Goal: Transaction & Acquisition: Book appointment/travel/reservation

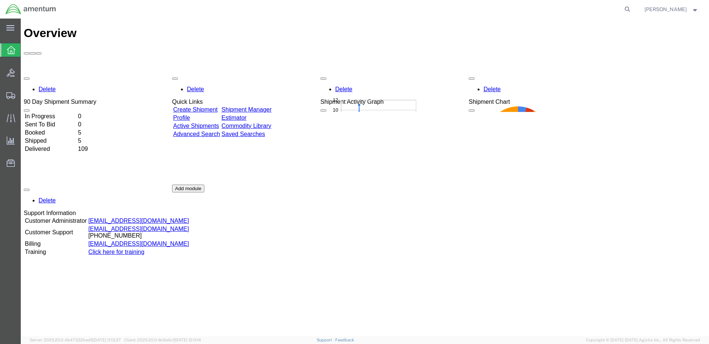
click at [204, 106] on link "Create Shipment" at bounding box center [195, 109] width 44 height 6
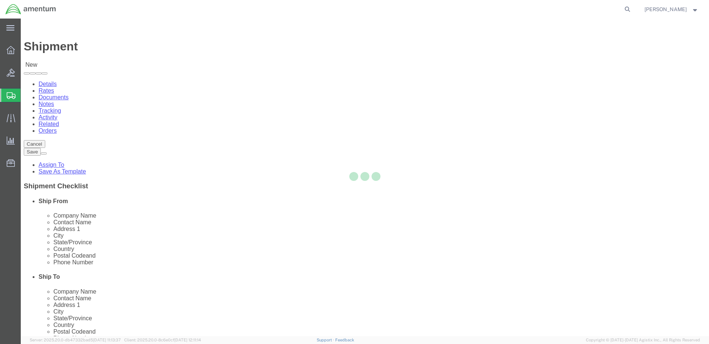
select select
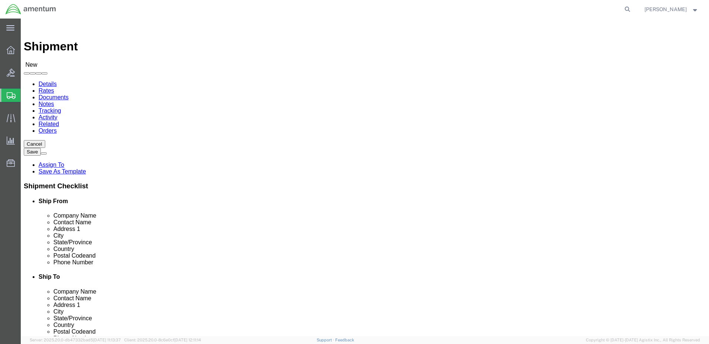
click input "text"
type input "tobe"
click p "- Amentum - ([PERSON_NAME]) [STREET_ADDRESS][PERSON_NAME]"
select select
type input "Amentum"
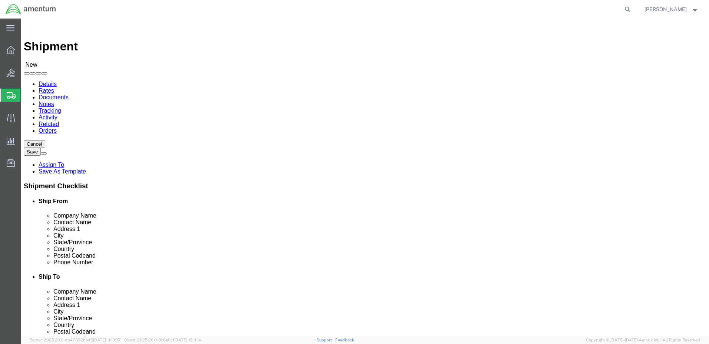
type input "[PERSON_NAME]"
type input "[STREET_ADDRESS] and Blacksheep Run"
type input "Fort [PERSON_NAME]"
type input "42223"
type input "2704613064"
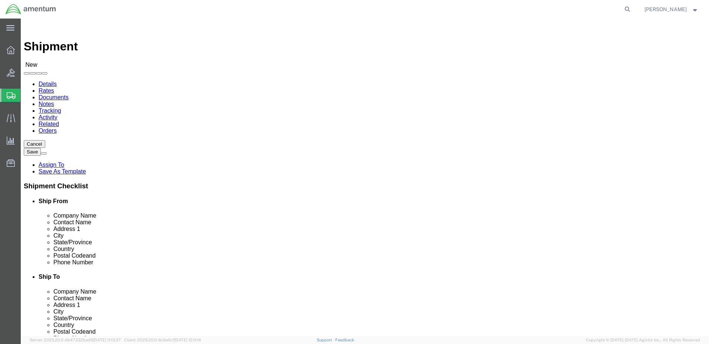
type input "[PERSON_NAME][EMAIL_ADDRESS][DOMAIN_NAME]"
checkbox input "true"
select select "KY"
type input "[PERSON_NAME]"
click input "text"
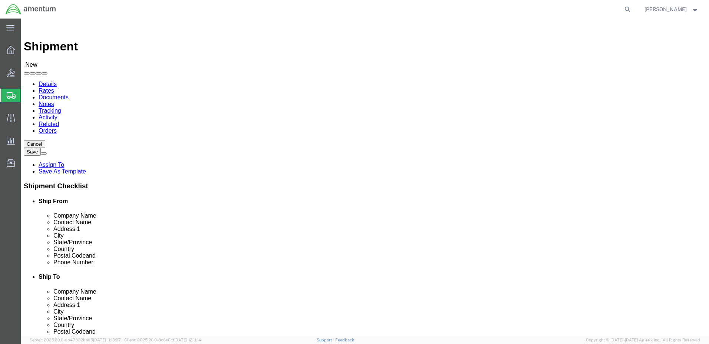
paste input "D. Co 2-1 GSAB, 1st CAB"
type input "D. Co 2-1 GSAB, 1st CAB"
click input "text"
paste input "CW2 [PERSON_NAME]"
type input "CW2 [PERSON_NAME]"
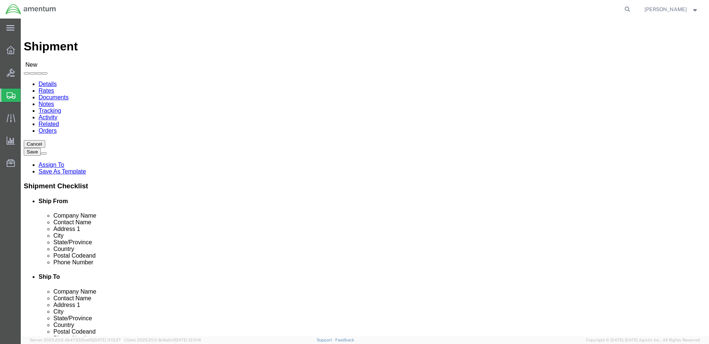
click input "text"
paste input "Building [GEOGRAPHIC_DATA]"
type input "Building [GEOGRAPHIC_DATA]"
click input "text"
paste input "FT. [GEOGRAPHIC_DATA]"
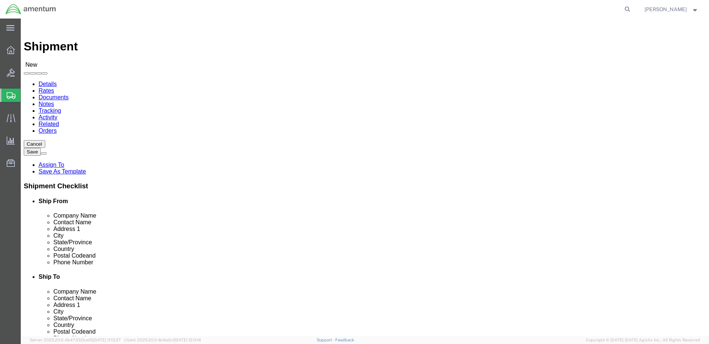
type input "FT. [GEOGRAPHIC_DATA]"
click input "text"
paste input "86513"
type input "86513"
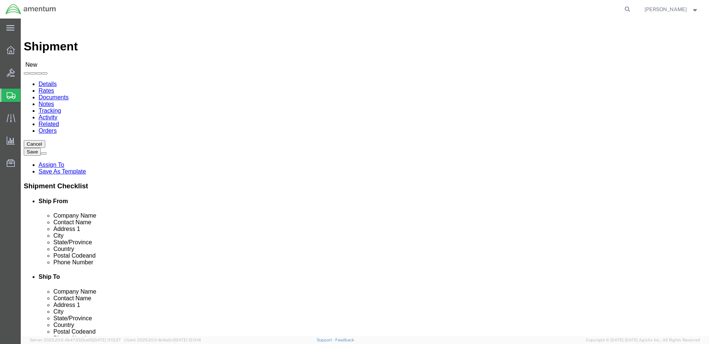
click input "text"
paste input "[PHONE_NUMBER]"
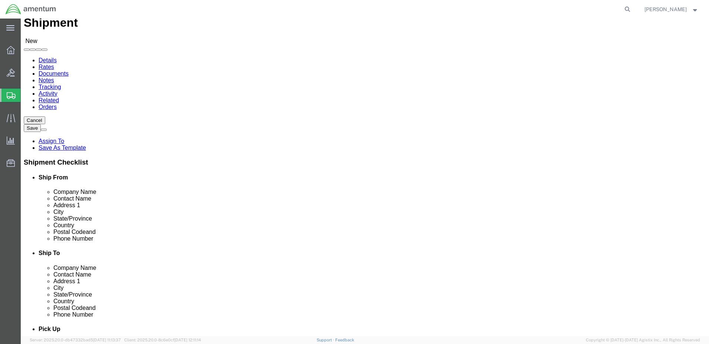
scroll to position [37, 0]
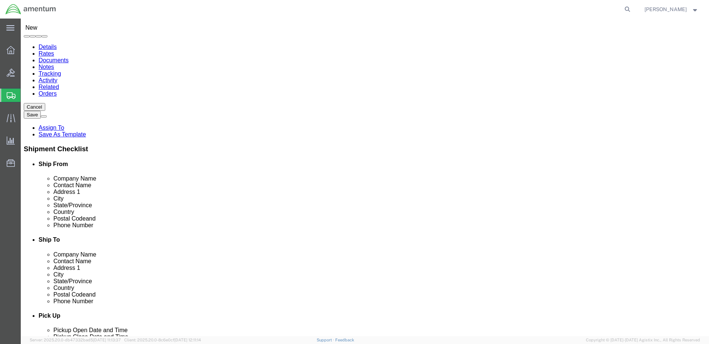
type input "[PHONE_NUMBER]"
click input "checkbox"
checkbox input "true"
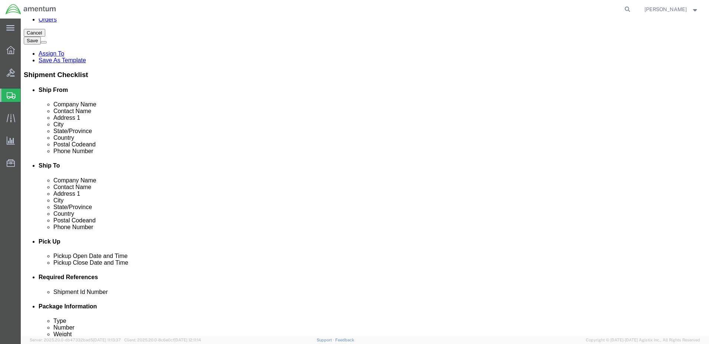
scroll to position [148, 0]
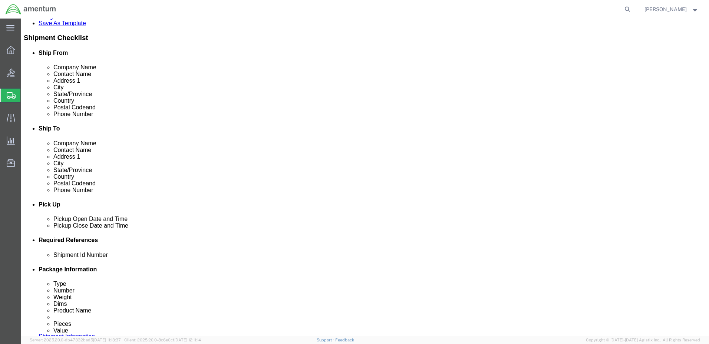
click div "[DATE] 2:00 PM"
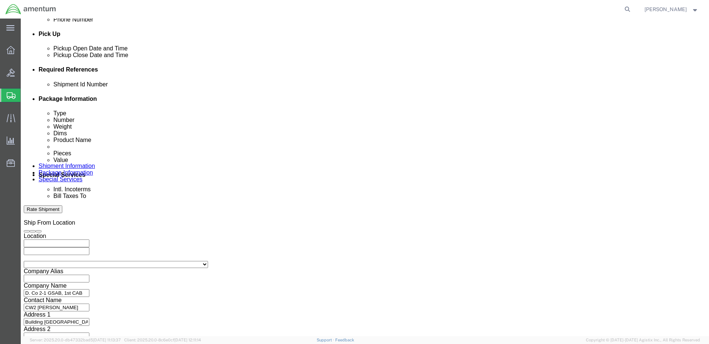
type input "4:00 PM"
click button "Apply"
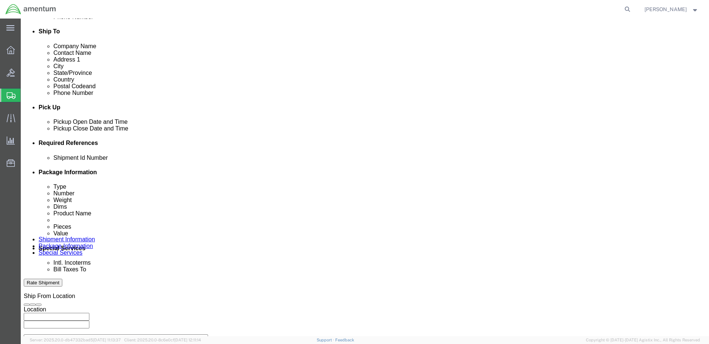
scroll to position [245, 0]
click div
click input "5:00 PM"
click input "7:00 PM"
click input "5:00 AM"
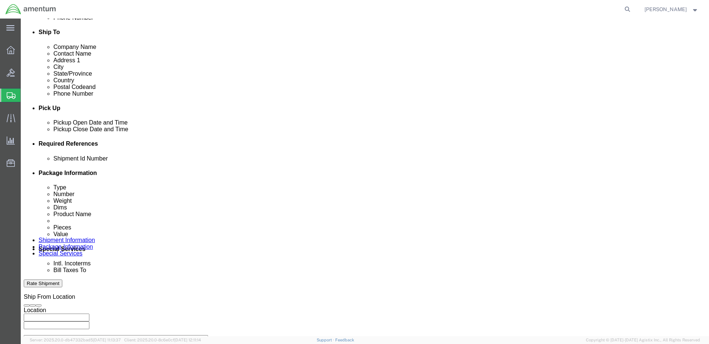
type input "7:00 AM"
click button "Apply"
click div
click input "8:00 AM"
click input "8:00 PM"
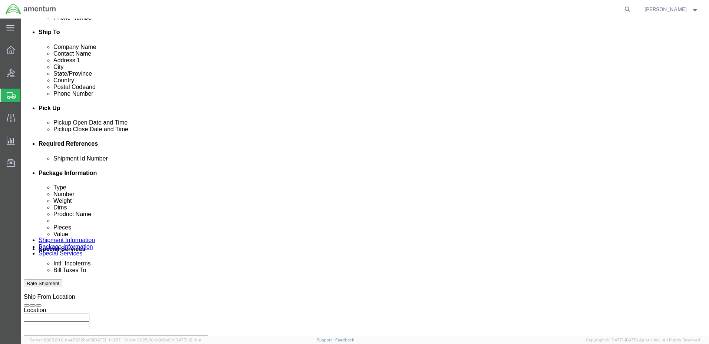
type input "3:00 PM"
click button "Apply"
click input "text"
paste input "1521GH.021"
type input "1521GH.021"
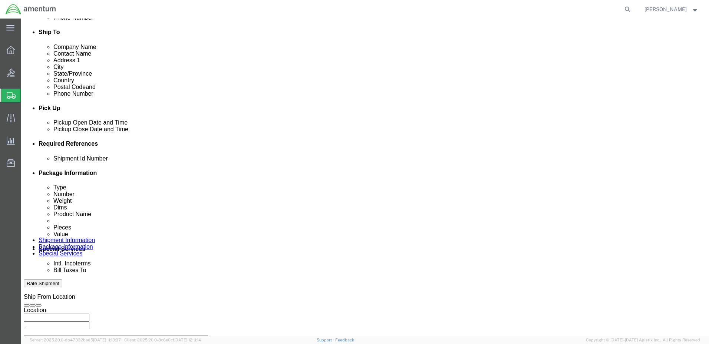
click button "Add reference"
click select "Select Account Type Activity ID Airline Appointment Number ASN Batch Request # …"
select select "PROJNUM"
click select "Select Account Type Activity ID Airline Appointment Number ASN Batch Request # …"
click input "text"
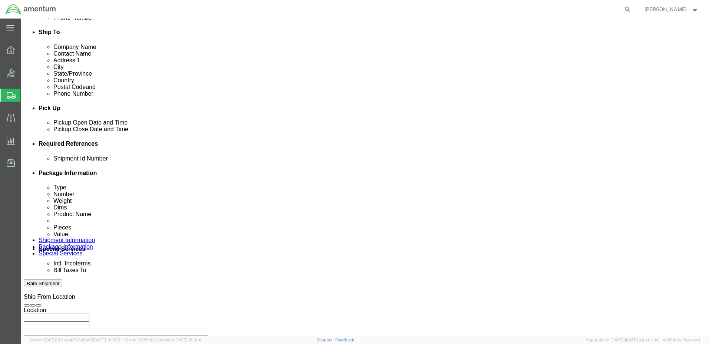
paste input "4998.R.1521.GH.GC.00.FCAM.00"
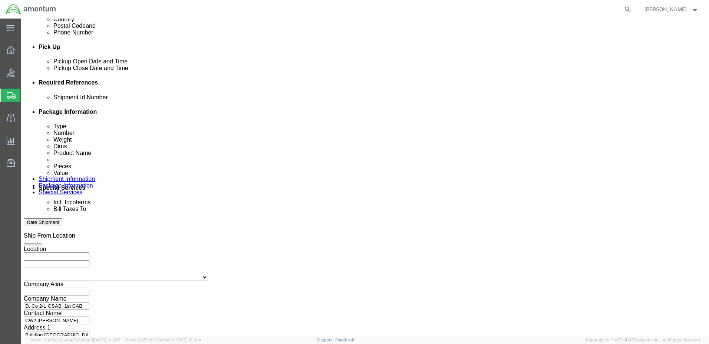
scroll to position [319, 0]
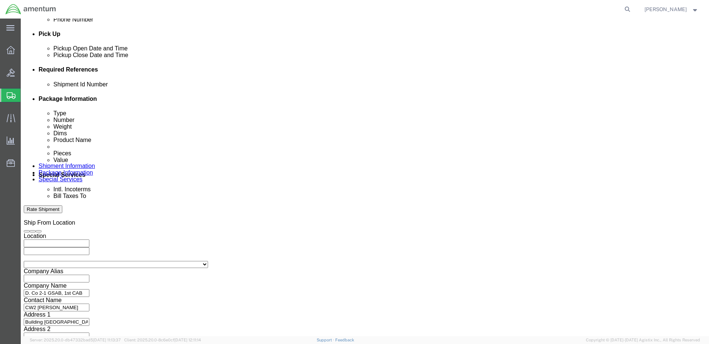
type input "4998.R.1521.GH.GC.00.FCAM.00"
click button "Continue"
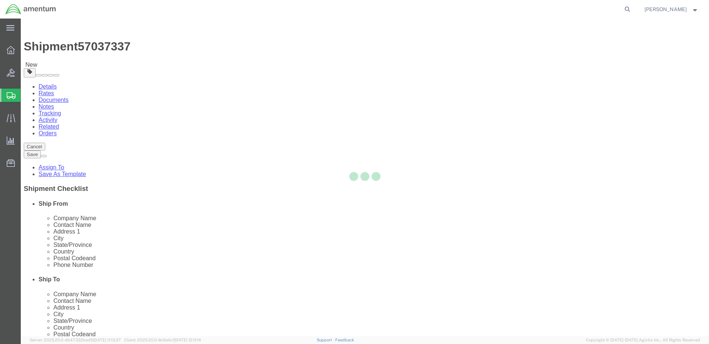
select select "CBOX"
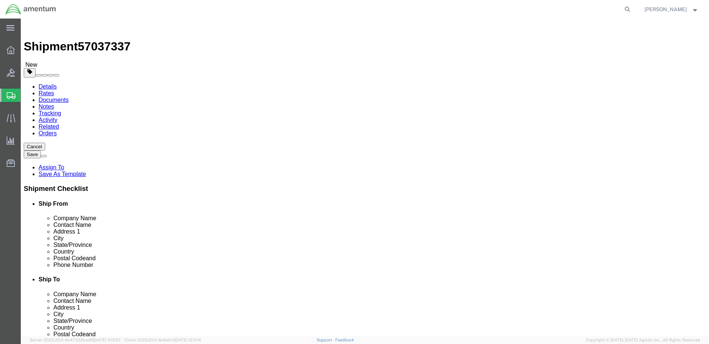
click input "text"
type input "8"
click input "text"
type input "5"
click input "text"
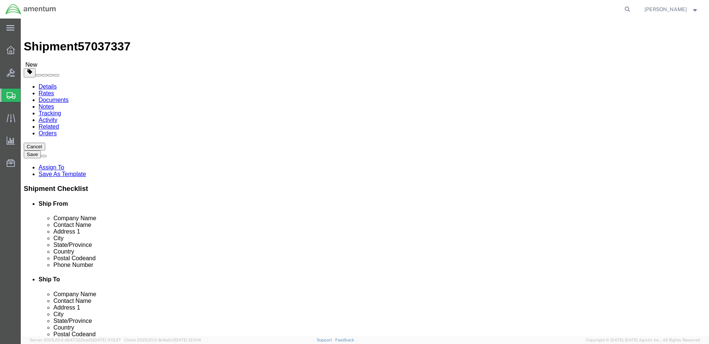
type input "6"
click input "0.00"
type input "9"
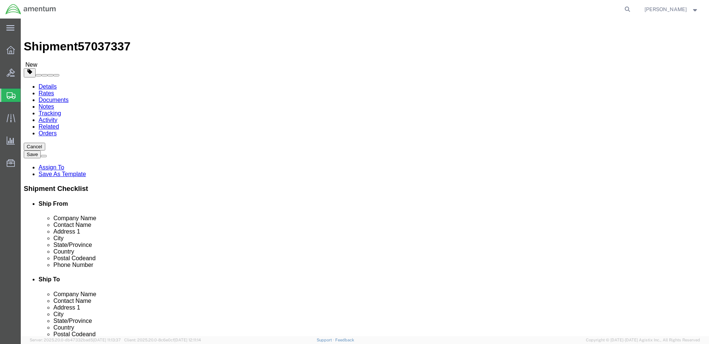
type input "8"
click link "Add Content"
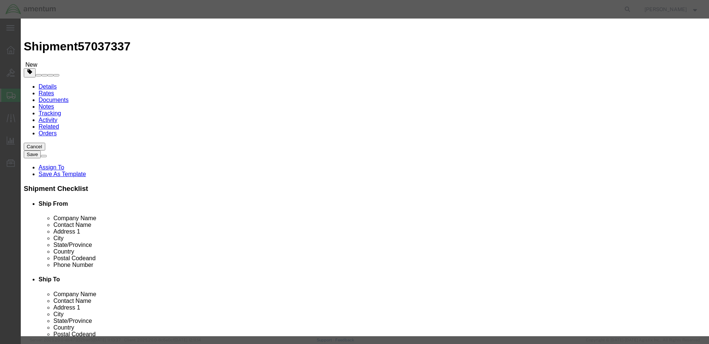
click input "text"
paste input "Power supply"
type input "Power supply"
drag, startPoint x: 222, startPoint y: 72, endPoint x: 218, endPoint y: 70, distance: 4.9
click input "0"
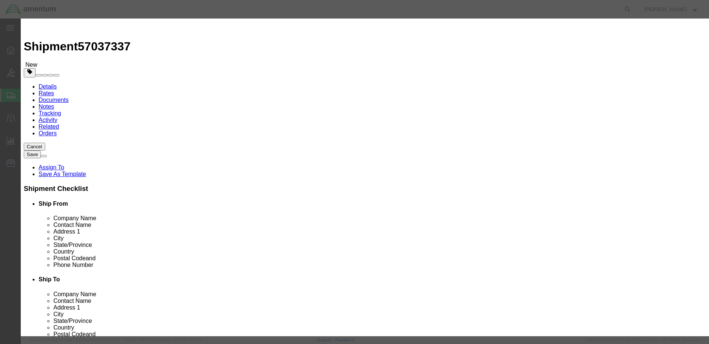
type input "1"
click input "text"
click textarea
click input "25900.00"
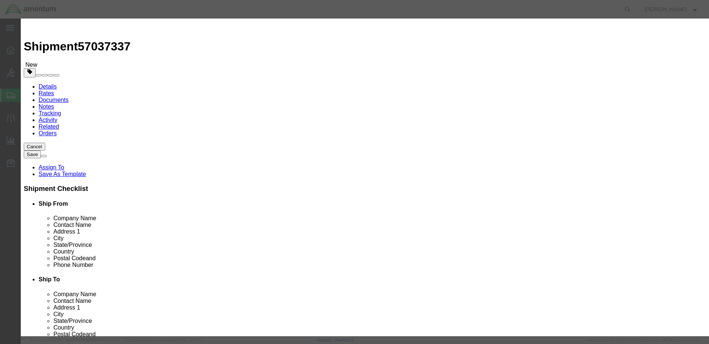
type input "24900.00"
click textarea
paste textarea "Power supply-01-120-7600 it is 8x5x6 and 8 lbs"
type textarea "Power supply-01-120-7600 it is 8x5x6 and 8 lbs"
click button "Save & Close"
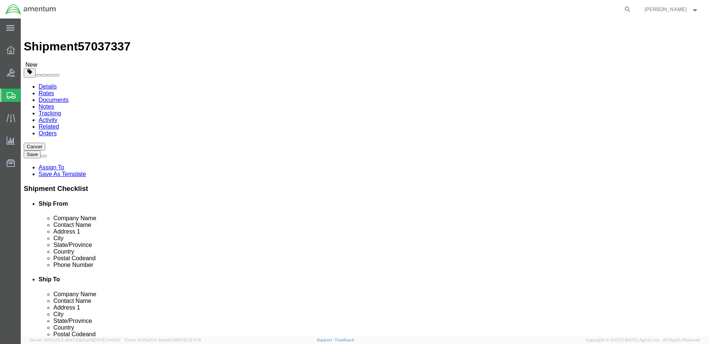
click button "Continue"
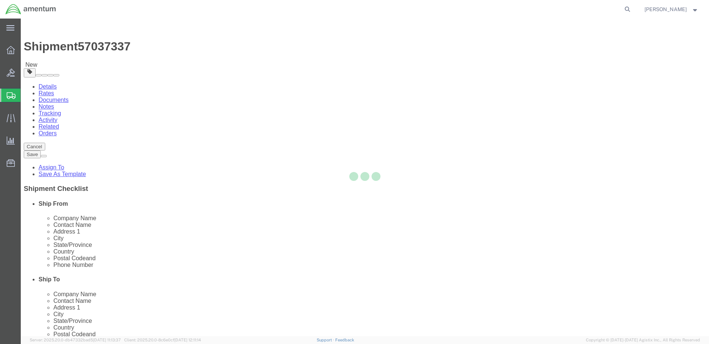
select select
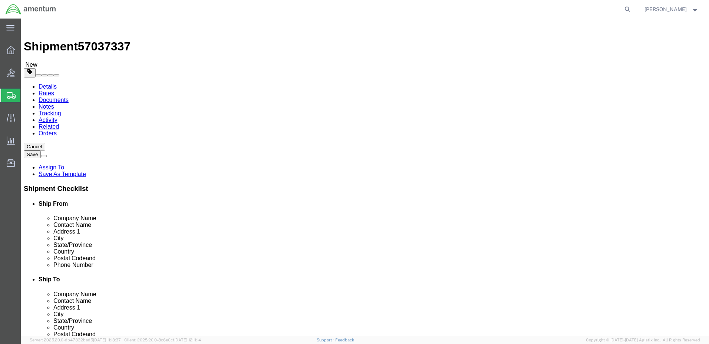
click button "Rate Shipment"
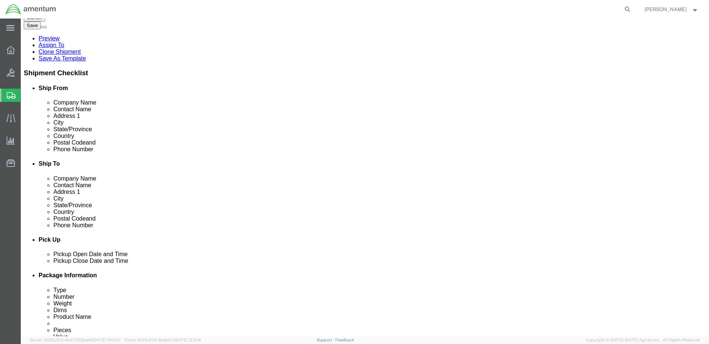
scroll to position [148, 0]
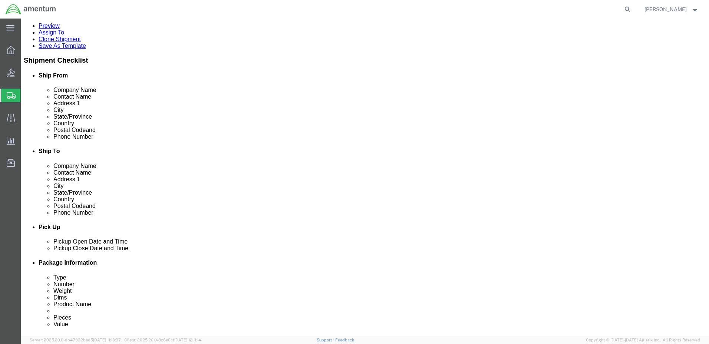
click button "Rate Shipment"
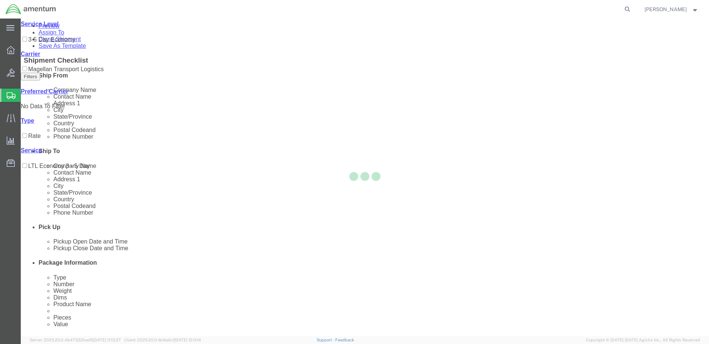
scroll to position [0, 0]
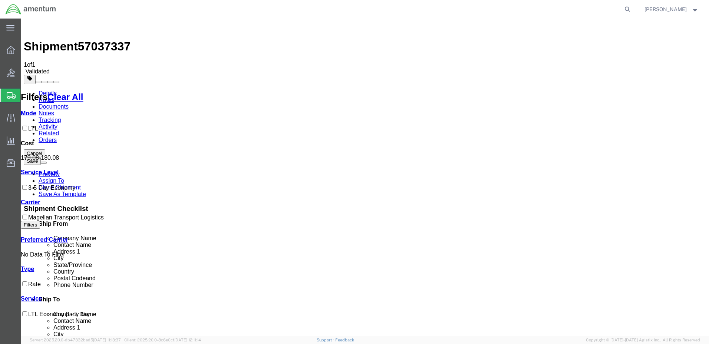
click at [32, 30] on img at bounding box center [28, 26] width 9 height 9
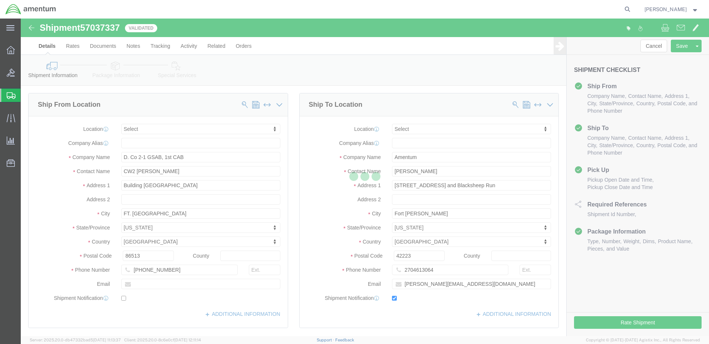
select select
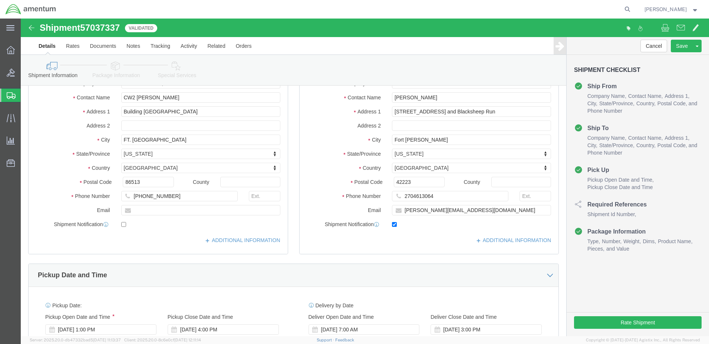
scroll to position [111, 0]
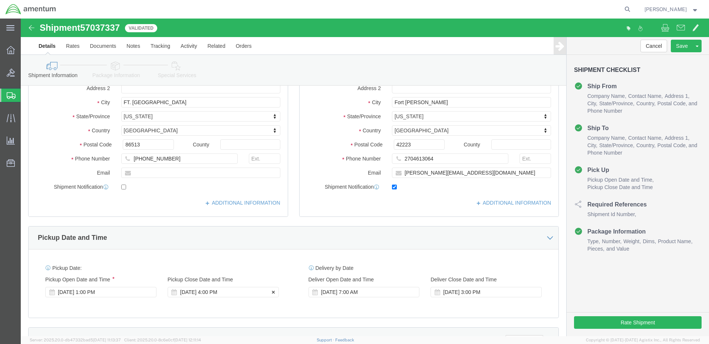
click div "[DATE] 4:00 PM"
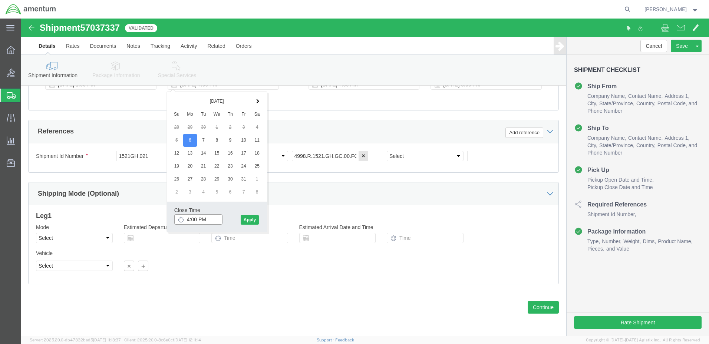
type input "5:00 PM"
click button "Apply"
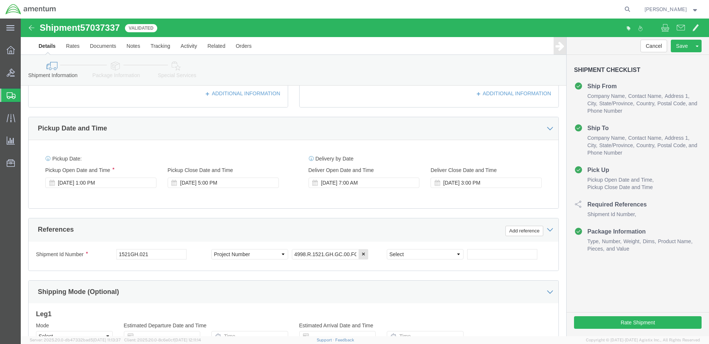
scroll to position [208, 0]
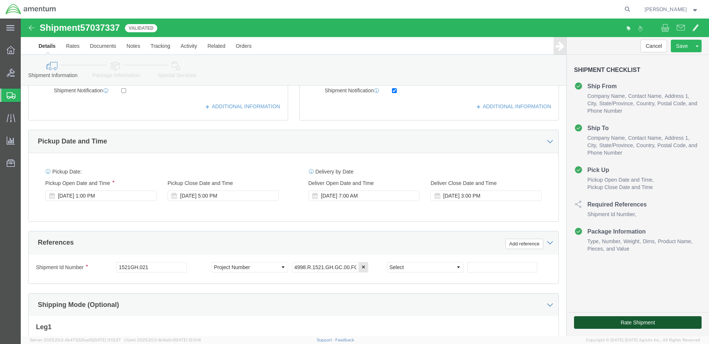
click button "Rate Shipment"
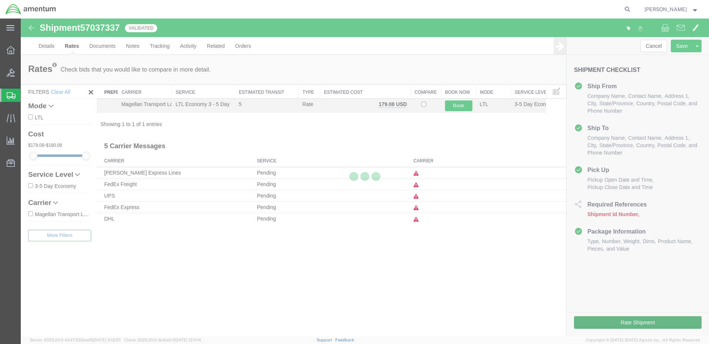
scroll to position [0, 0]
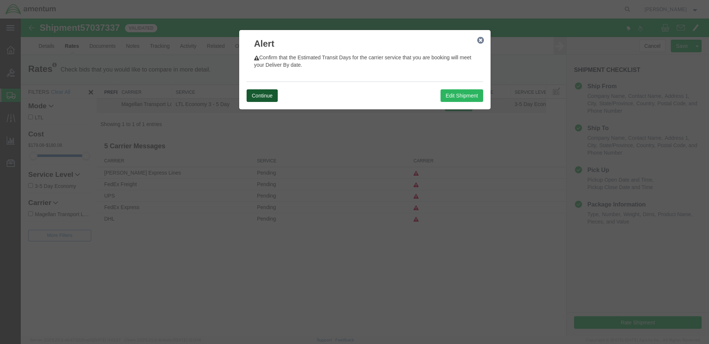
click at [259, 95] on button "Continue" at bounding box center [262, 95] width 31 height 13
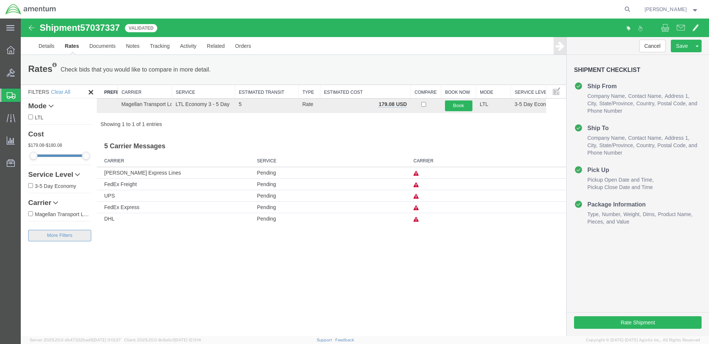
click at [59, 234] on button "Filters" at bounding box center [59, 235] width 63 height 11
click at [59, 313] on icon at bounding box center [57, 311] width 5 height 5
click at [59, 311] on icon at bounding box center [57, 311] width 5 height 5
click at [79, 174] on icon at bounding box center [77, 174] width 5 height 5
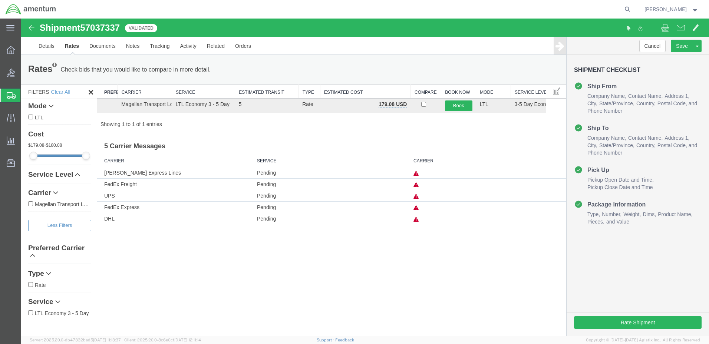
click at [79, 174] on icon at bounding box center [77, 174] width 5 height 5
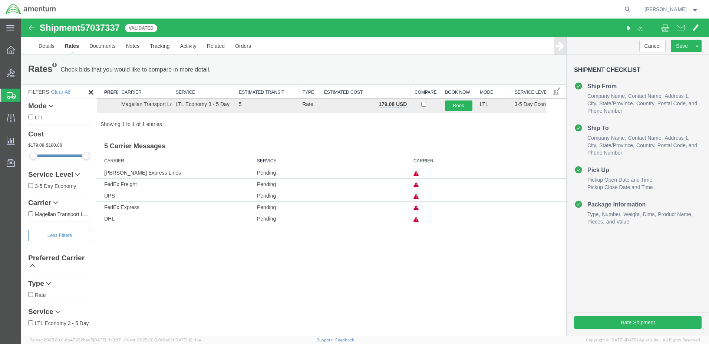
click at [56, 201] on icon at bounding box center [55, 202] width 5 height 5
click at [612, 323] on button "Rate Shipment" at bounding box center [638, 322] width 128 height 13
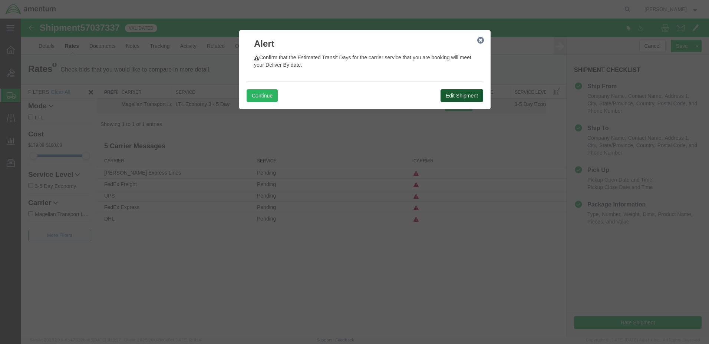
click at [456, 96] on button "Edit Shipment" at bounding box center [461, 95] width 43 height 13
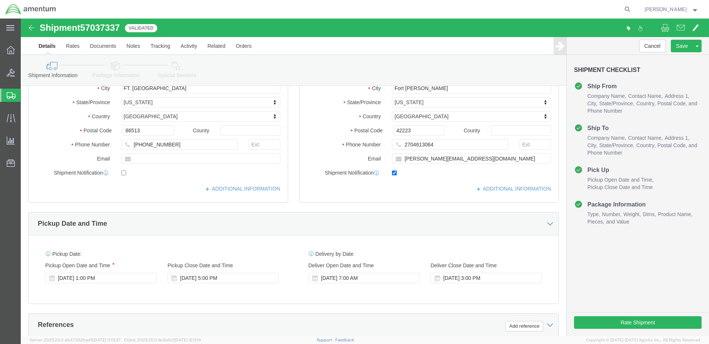
scroll to position [148, 0]
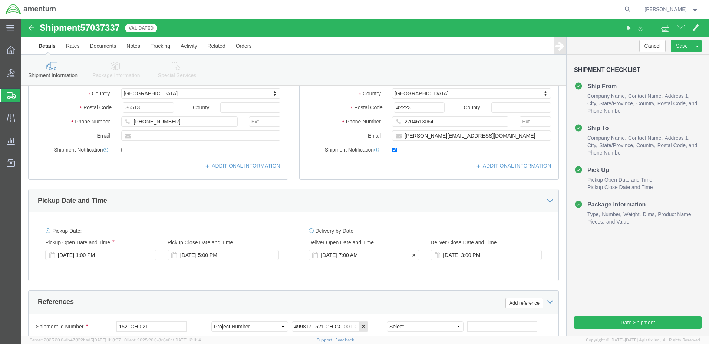
click icon
click div "[DATE] 7:00 AM"
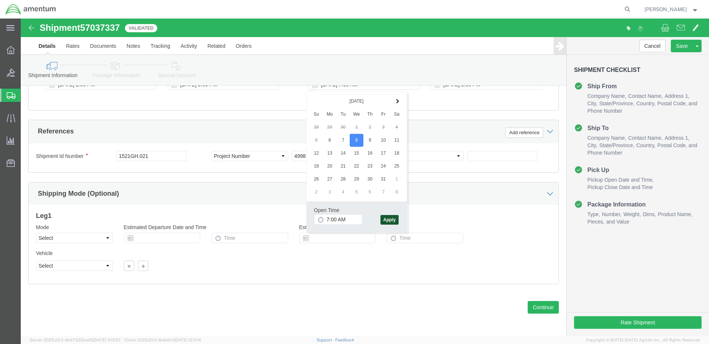
click button "Apply"
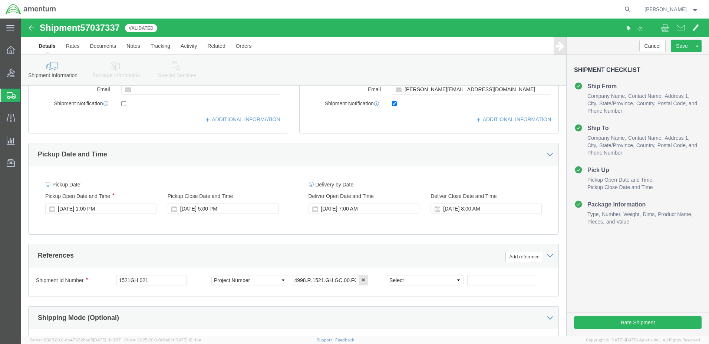
scroll to position [208, 0]
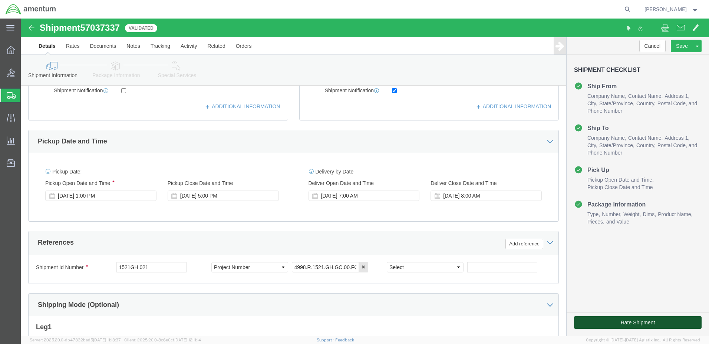
click button "Rate Shipment"
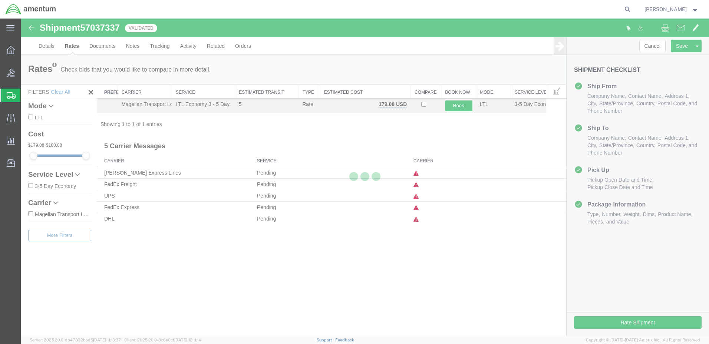
scroll to position [0, 0]
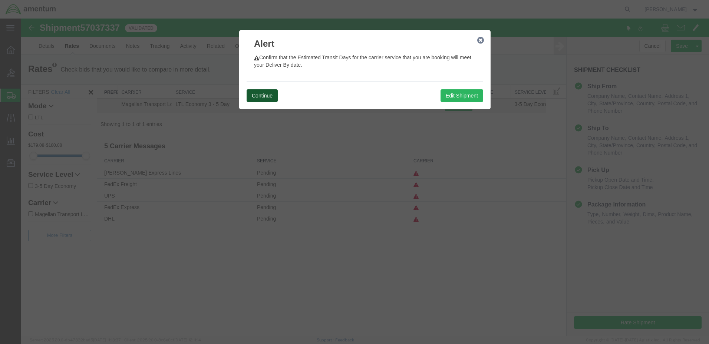
click at [262, 97] on button "Continue" at bounding box center [262, 95] width 31 height 13
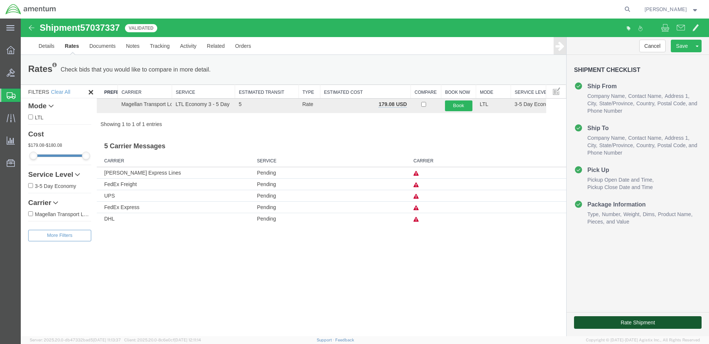
click at [632, 322] on button "Rate Shipment" at bounding box center [638, 322] width 128 height 13
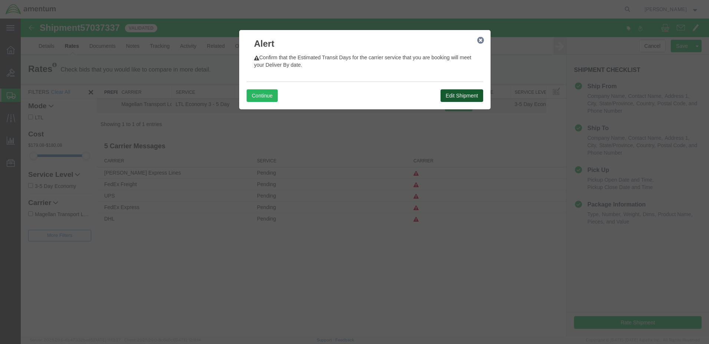
click at [453, 95] on button "Edit Shipment" at bounding box center [461, 95] width 43 height 13
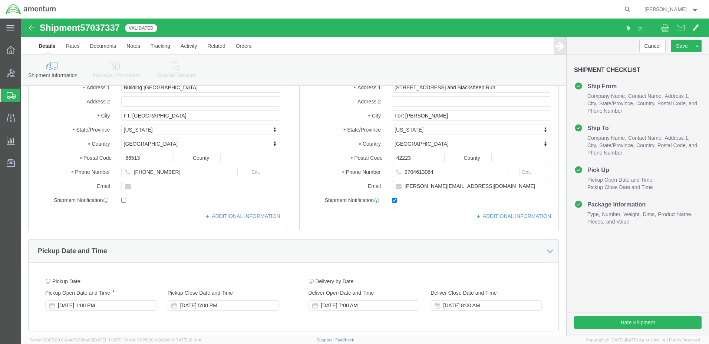
scroll to position [111, 0]
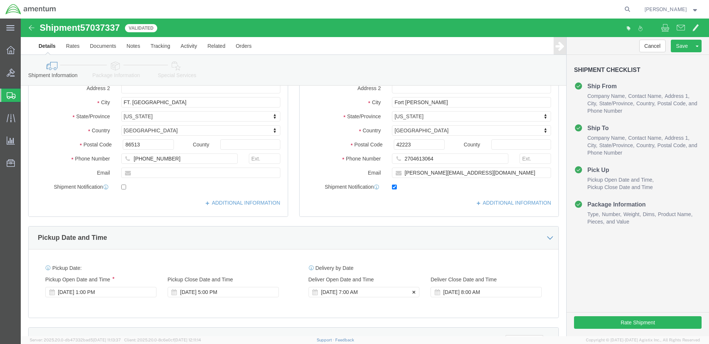
click div "[DATE] 7:00 AM"
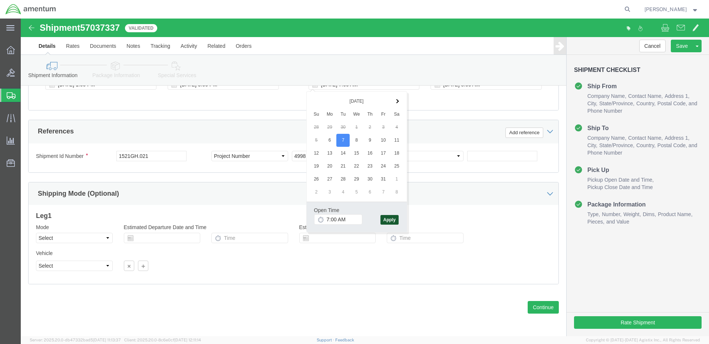
click button "Apply"
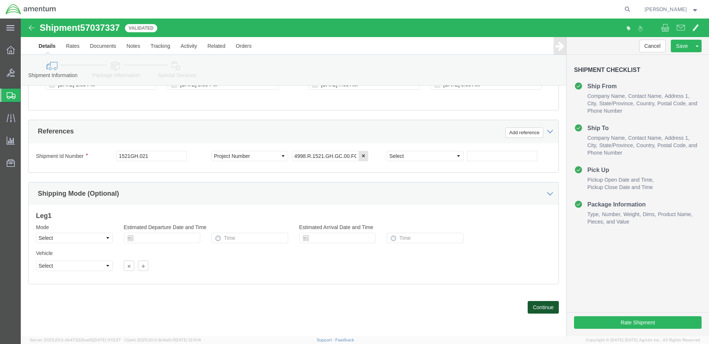
click button "Continue"
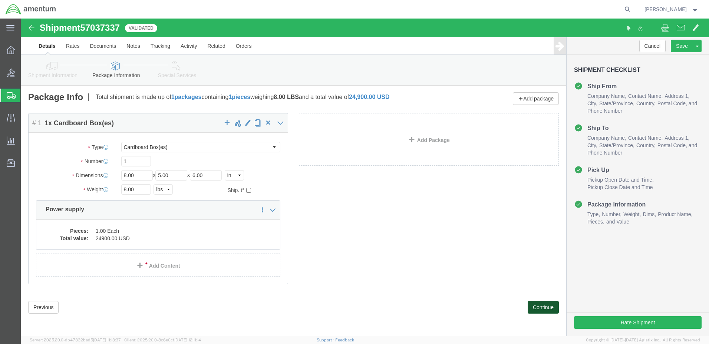
scroll to position [0, 0]
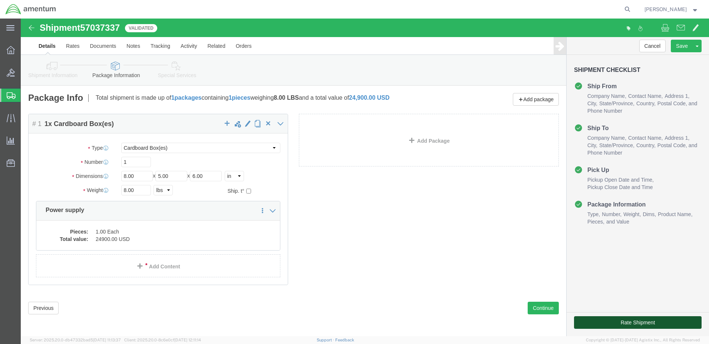
click button "Rate Shipment"
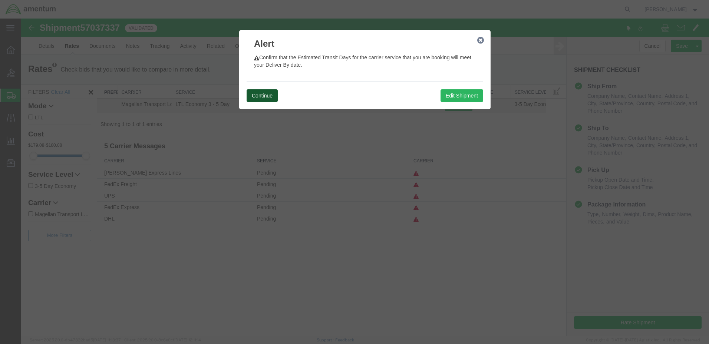
click at [254, 95] on button "Continue" at bounding box center [262, 95] width 31 height 13
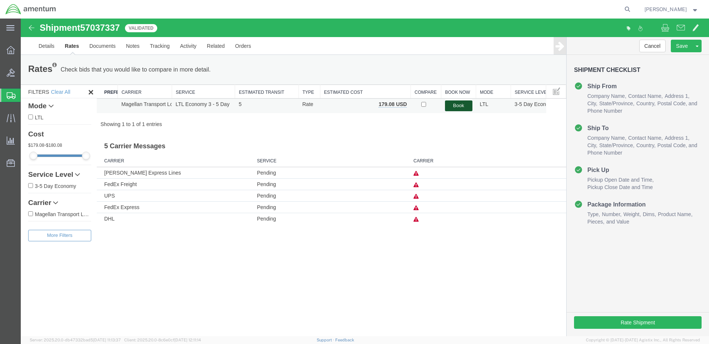
click at [459, 105] on button "Book" at bounding box center [458, 105] width 27 height 11
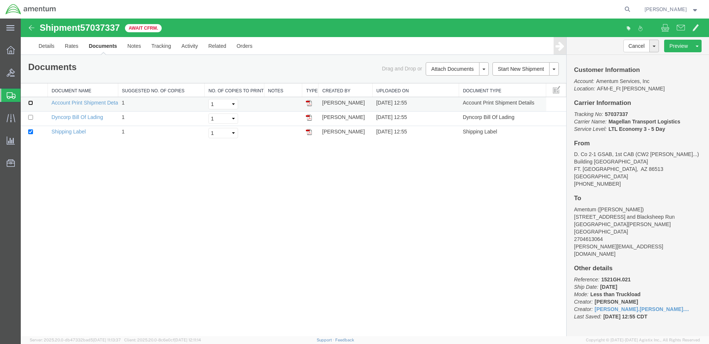
click at [31, 102] on input "checkbox" at bounding box center [30, 102] width 5 height 5
checkbox input "true"
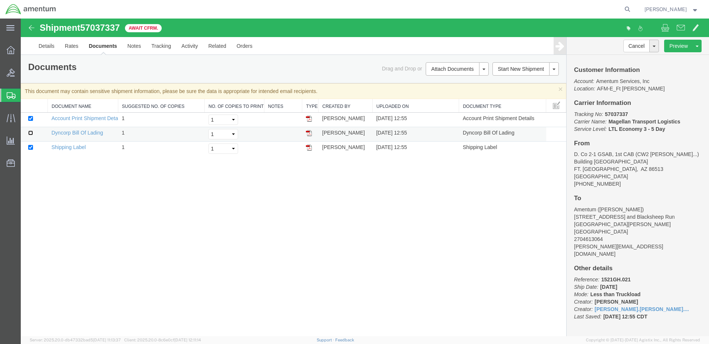
click at [29, 133] on input "checkbox" at bounding box center [30, 132] width 5 height 5
click at [30, 133] on input "checkbox" at bounding box center [30, 132] width 5 height 5
checkbox input "false"
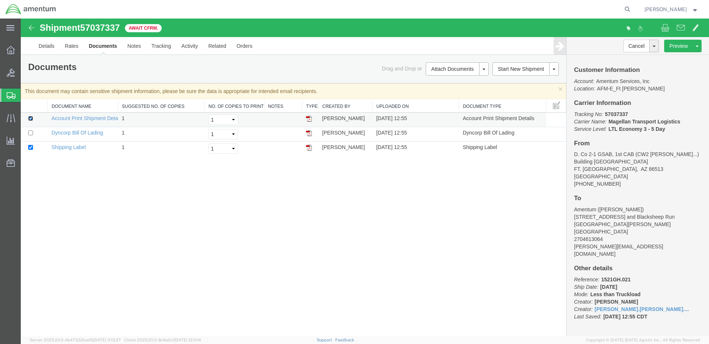
click at [31, 119] on input "checkbox" at bounding box center [30, 118] width 5 height 5
checkbox input "false"
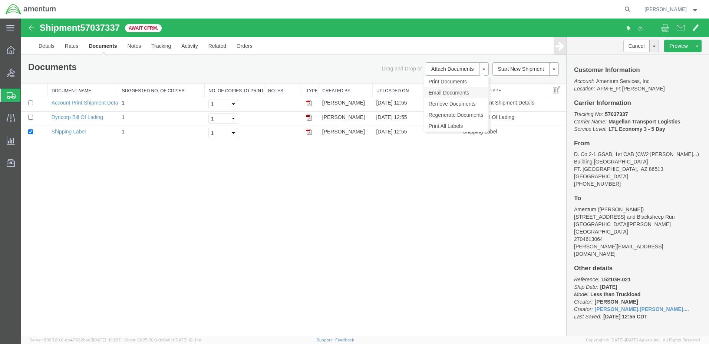
click at [450, 93] on link "Email Documents" at bounding box center [456, 92] width 65 height 11
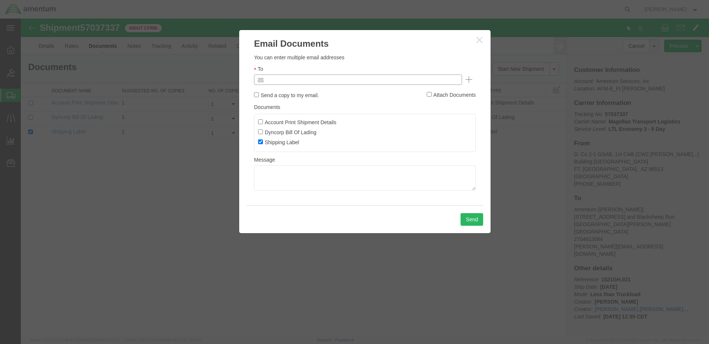
click at [287, 79] on input "text" at bounding box center [307, 80] width 87 height 10
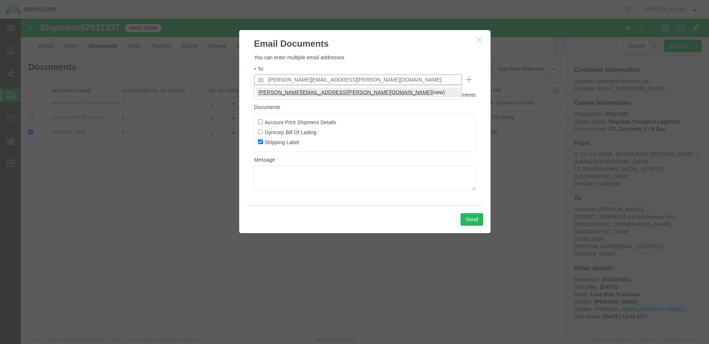
type input "[PERSON_NAME][EMAIL_ADDRESS][PERSON_NAME][DOMAIN_NAME]"
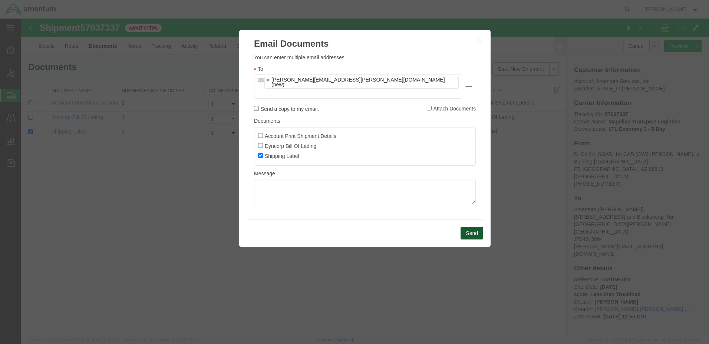
click at [471, 227] on button "Send" at bounding box center [471, 233] width 23 height 13
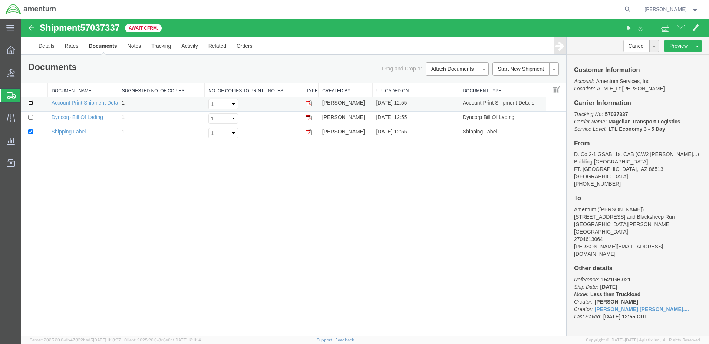
click at [31, 102] on input "checkbox" at bounding box center [30, 102] width 5 height 5
checkbox input "true"
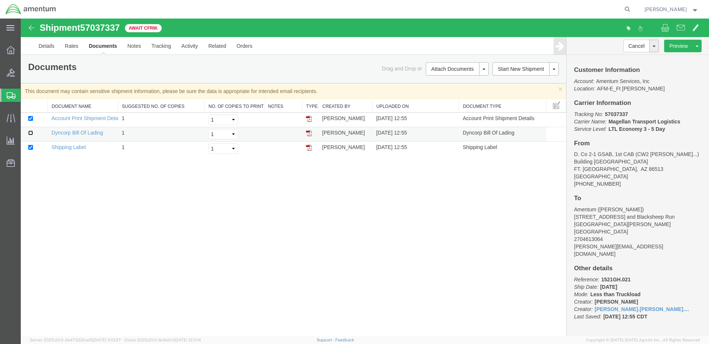
click at [30, 131] on input "checkbox" at bounding box center [30, 132] width 5 height 5
checkbox input "true"
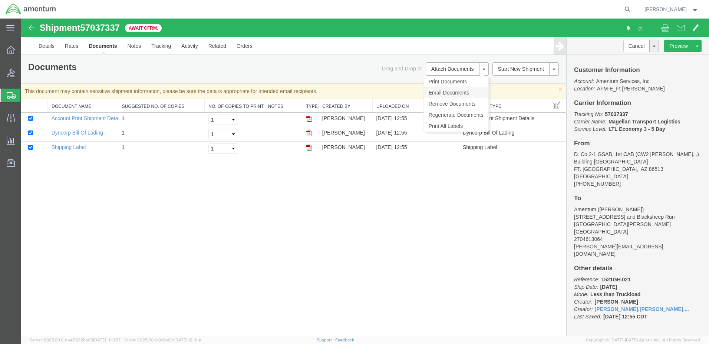
click at [450, 92] on link "Email Documents" at bounding box center [456, 92] width 65 height 11
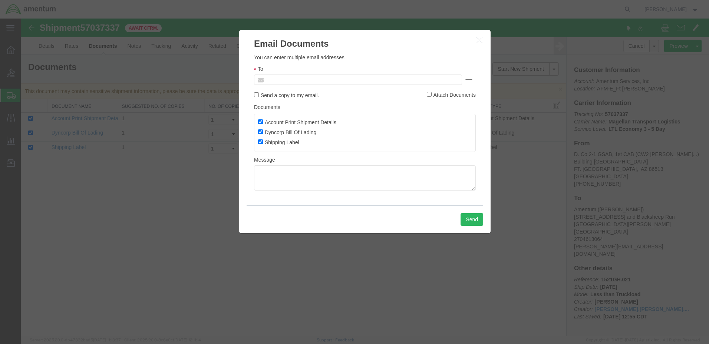
click at [290, 80] on input "text" at bounding box center [307, 80] width 87 height 10
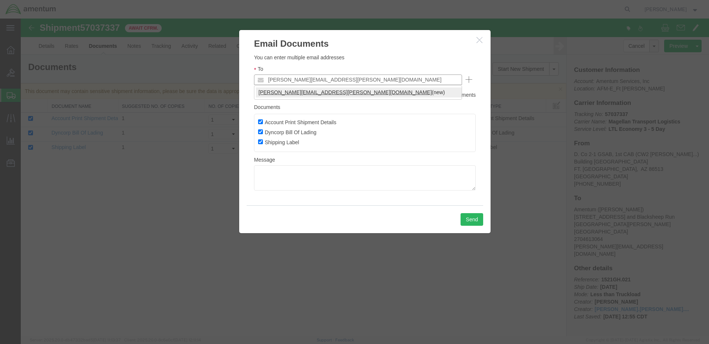
type input "[PERSON_NAME][EMAIL_ADDRESS][PERSON_NAME][DOMAIN_NAME]"
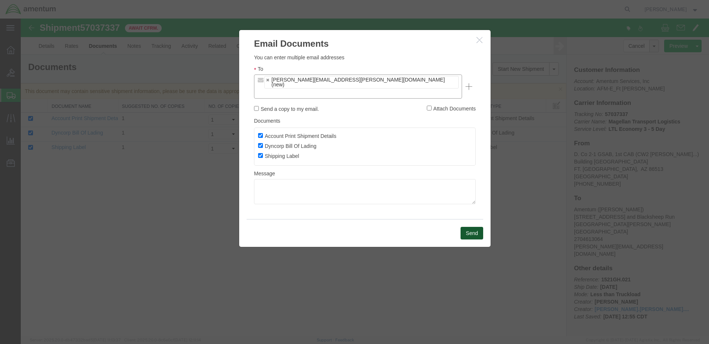
click at [471, 227] on button "Send" at bounding box center [471, 233] width 23 height 13
